Goal: Transaction & Acquisition: Purchase product/service

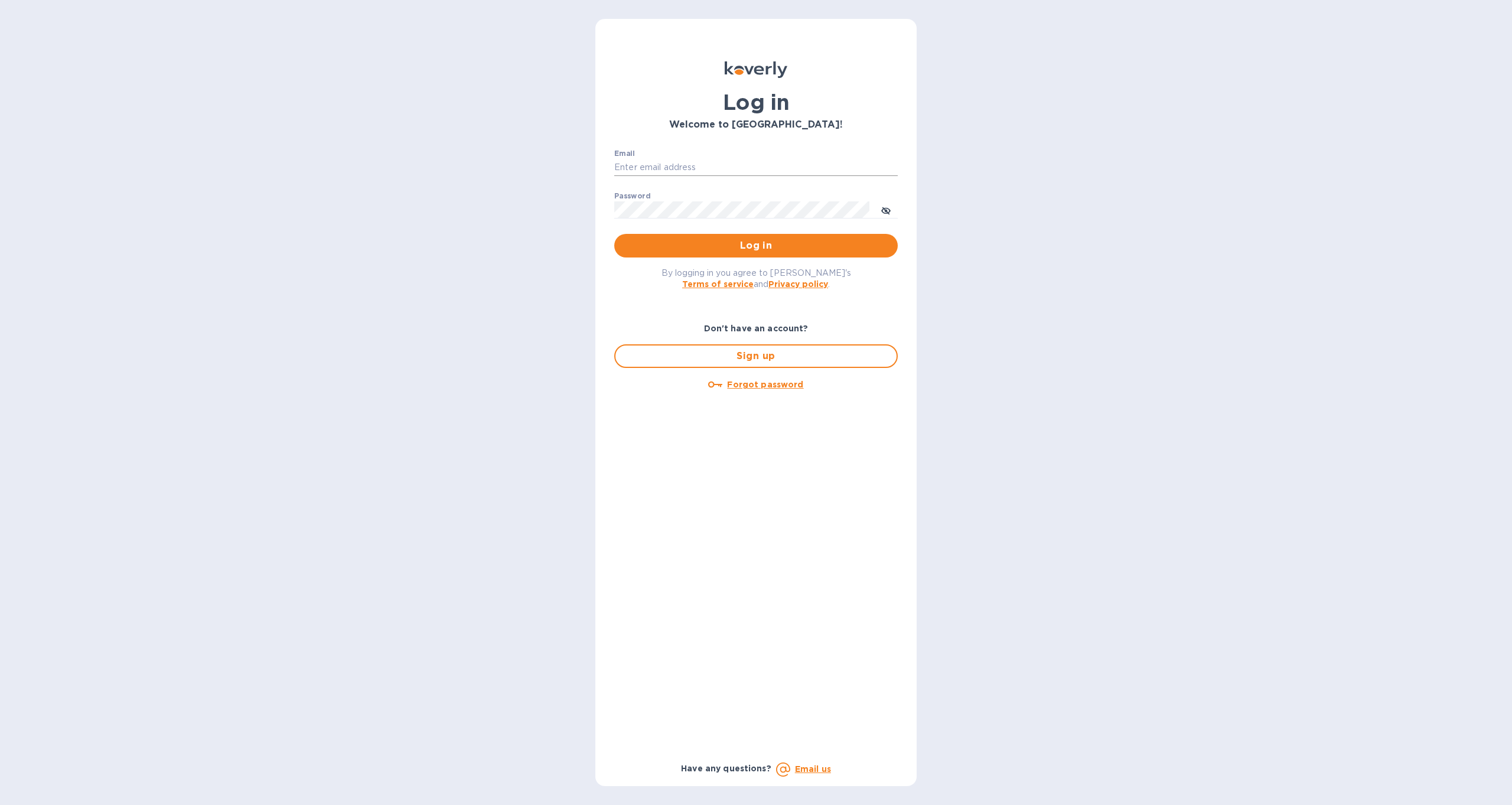
click at [676, 169] on input "Email" at bounding box center [756, 168] width 284 height 18
click at [0, 804] on com-1password-button at bounding box center [0, 805] width 0 height 0
type input "dan@paluskagroup.com"
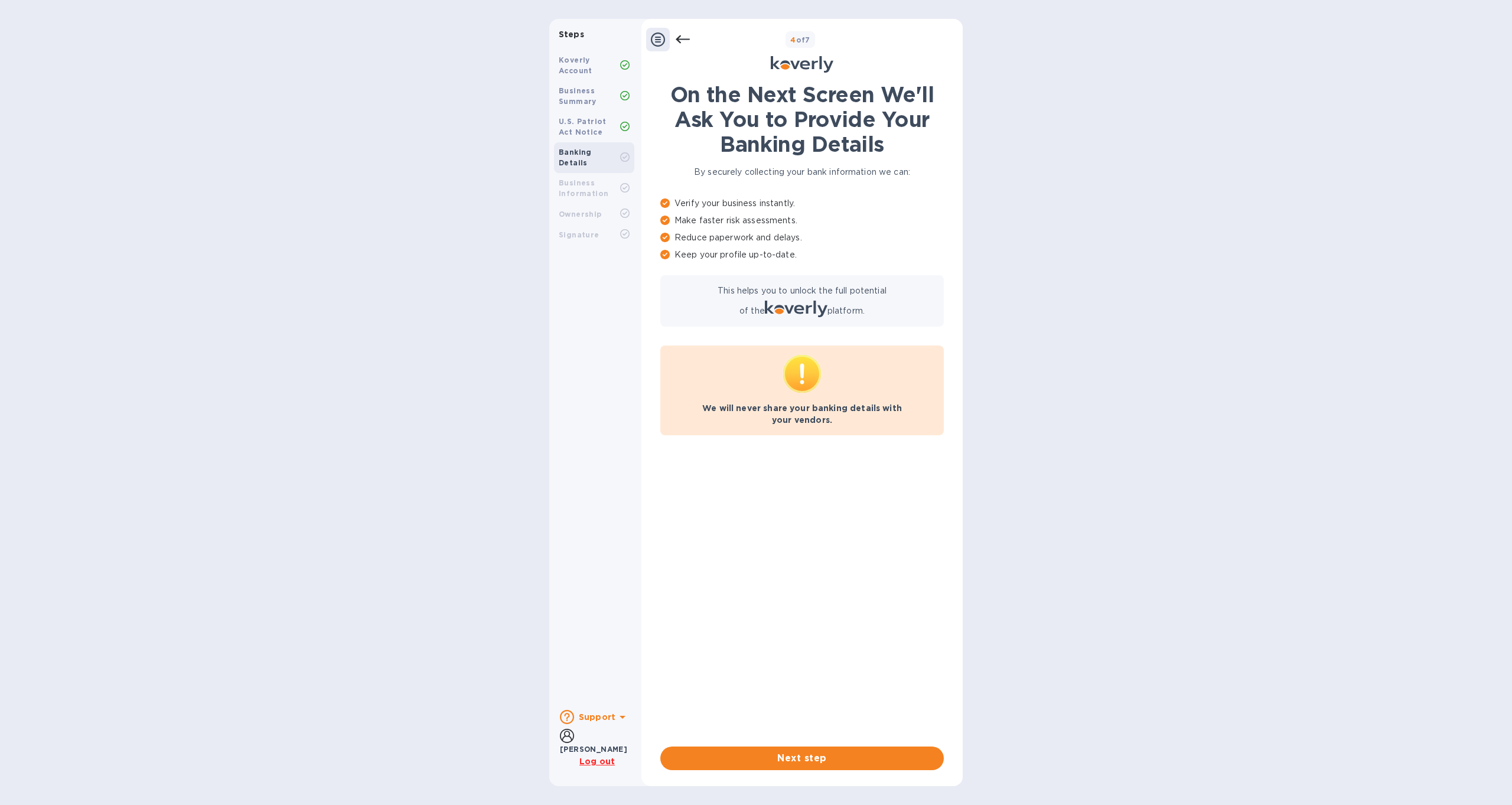
click at [600, 72] on div "Koverly Account" at bounding box center [590, 65] width 62 height 21
click at [660, 40] on icon at bounding box center [658, 40] width 14 height 14
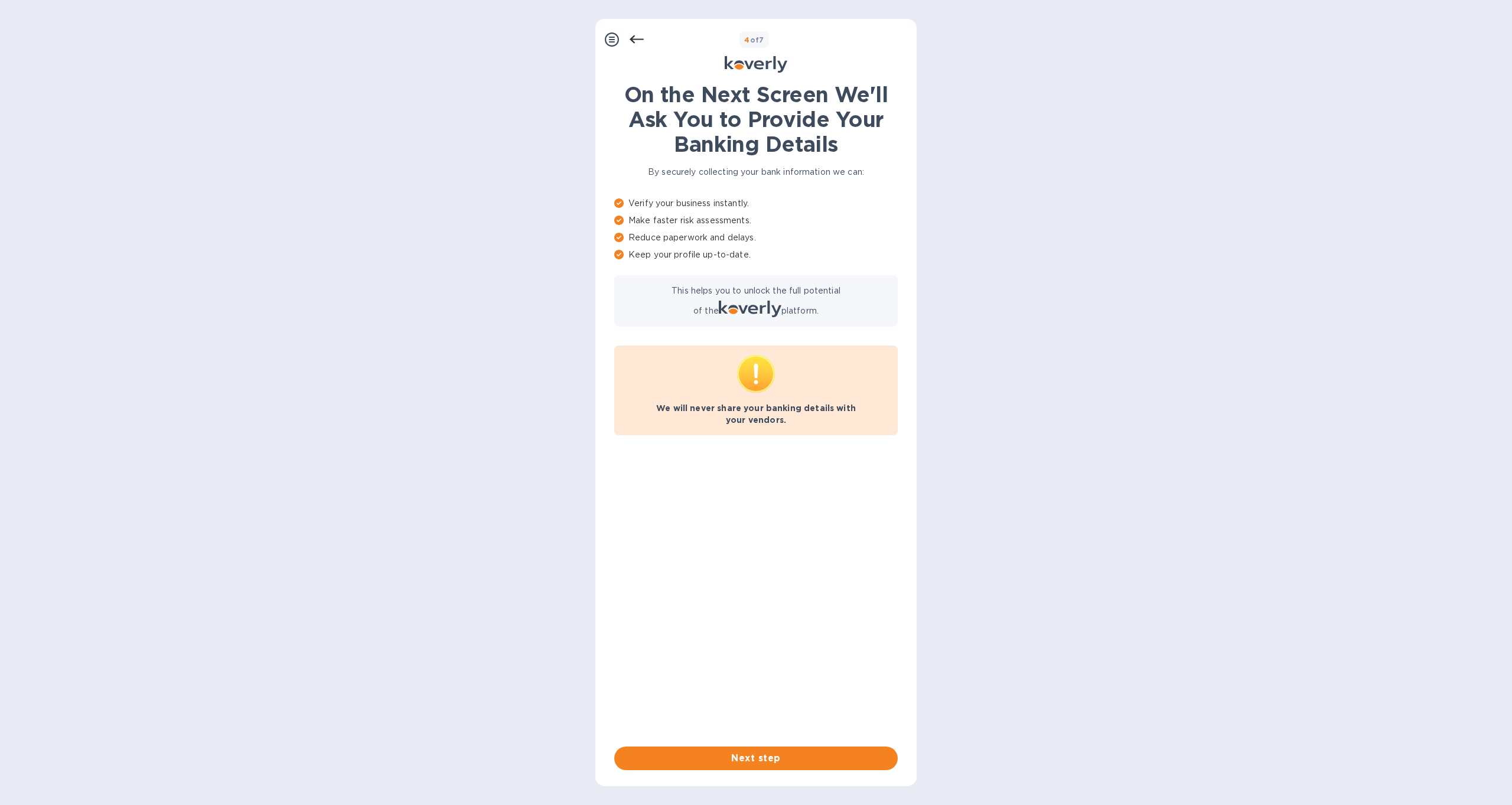
click at [629, 42] on div at bounding box center [622, 40] width 43 height 24
click at [635, 40] on icon at bounding box center [637, 39] width 14 height 8
click at [613, 42] on icon at bounding box center [612, 40] width 14 height 14
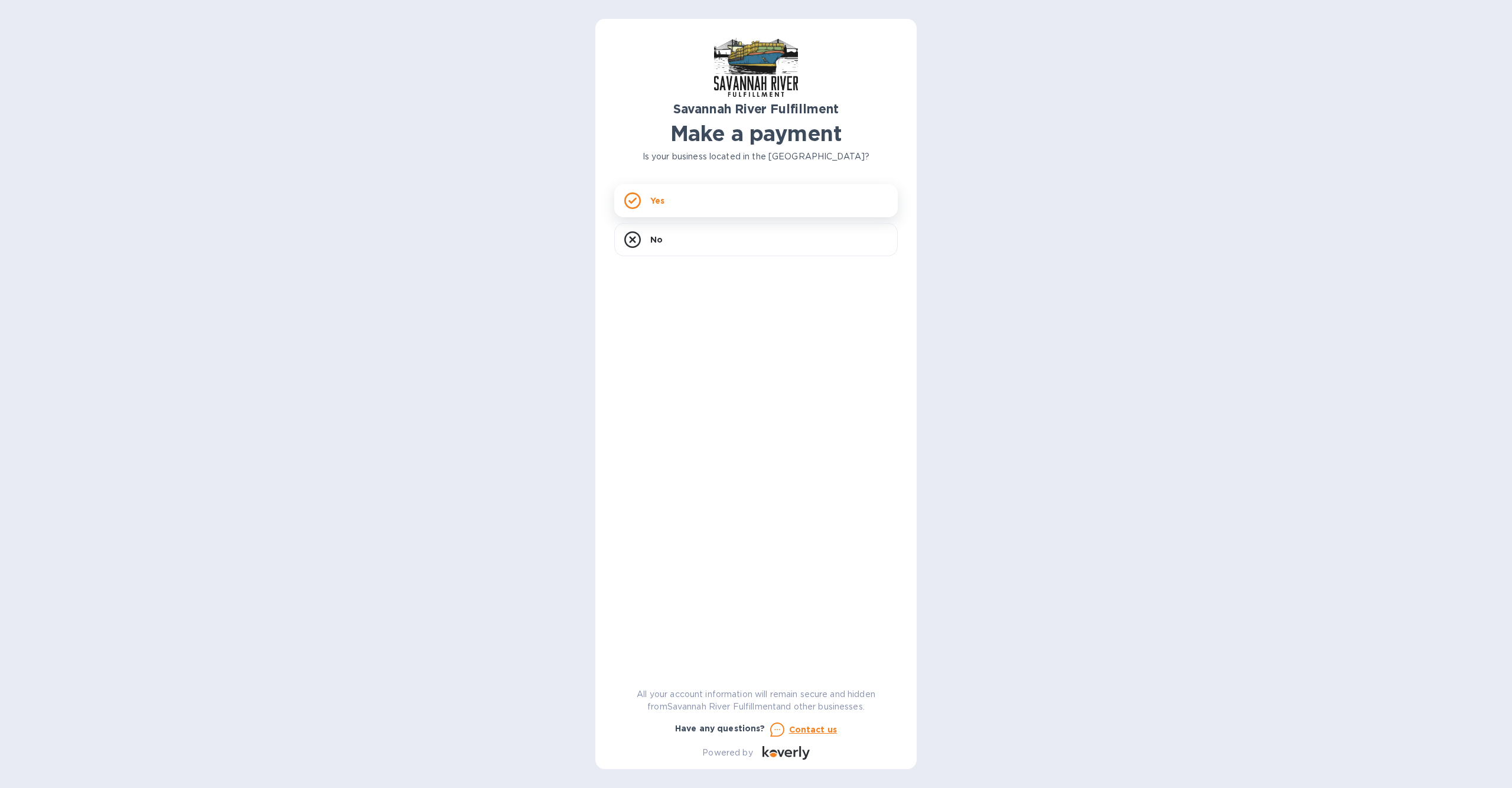
click at [677, 213] on div "Yes" at bounding box center [756, 201] width 284 height 33
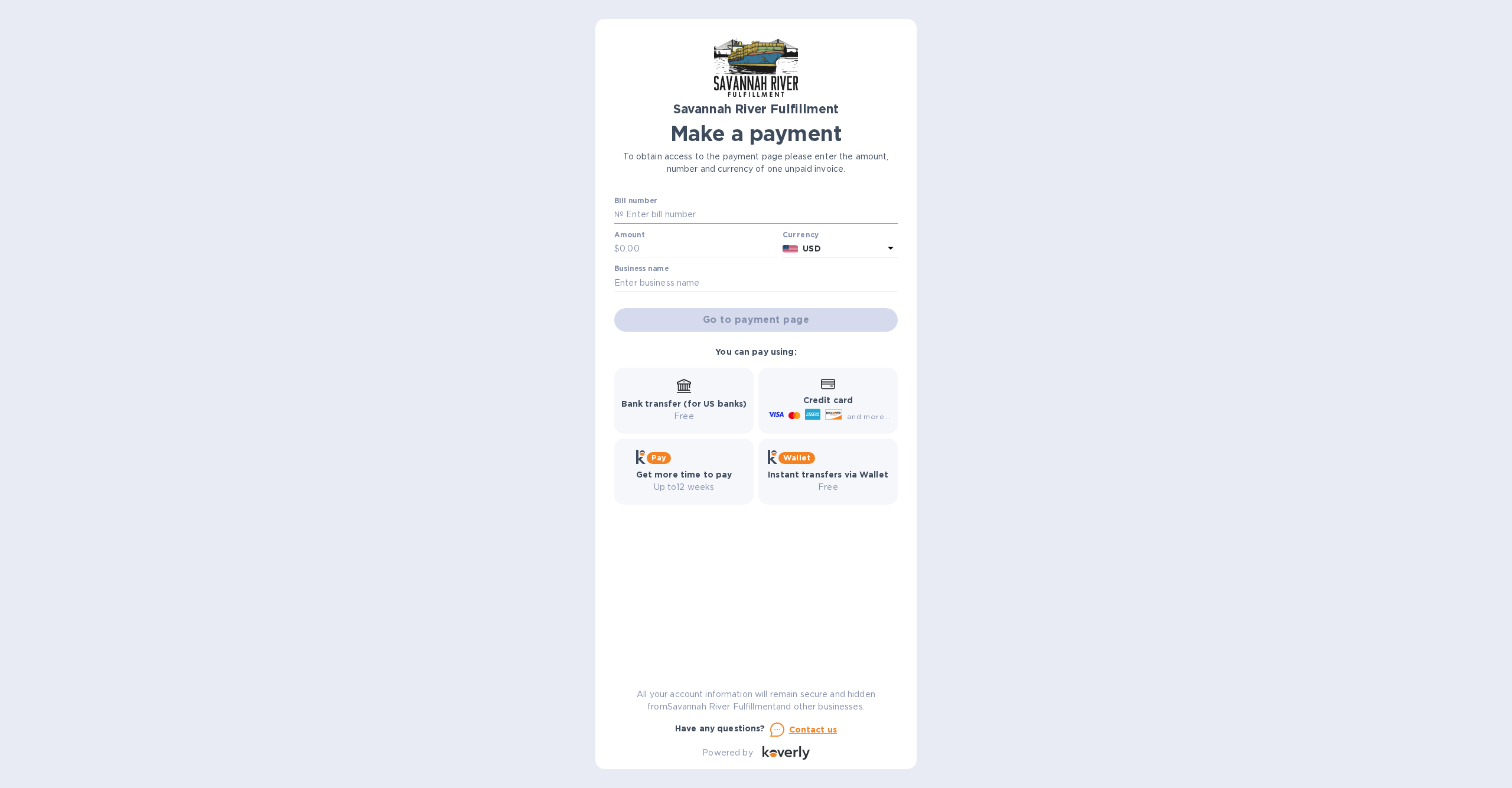
click at [663, 218] on input "text" at bounding box center [761, 215] width 274 height 18
type input "4671"
click at [639, 250] on input "text" at bounding box center [699, 249] width 159 height 18
type input "163.72"
click at [635, 281] on input "text" at bounding box center [756, 283] width 284 height 18
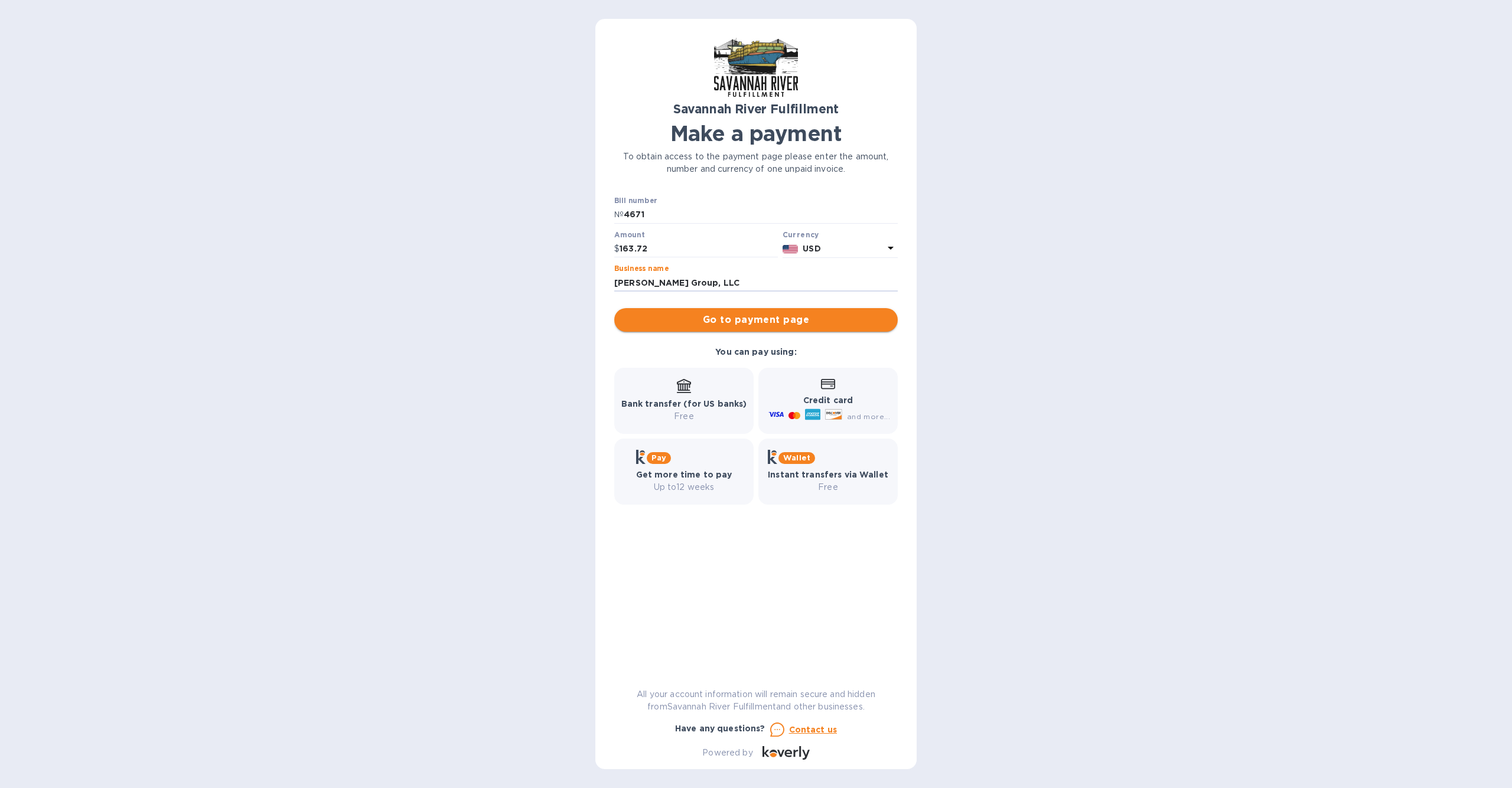
type input "[PERSON_NAME] Group, LLC"
click at [641, 319] on span "Go to payment page" at bounding box center [756, 320] width 265 height 14
